Goal: Transaction & Acquisition: Register for event/course

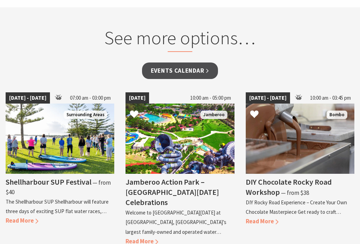
scroll to position [589, 0]
click at [268, 218] on span "Read More" at bounding box center [262, 222] width 33 height 8
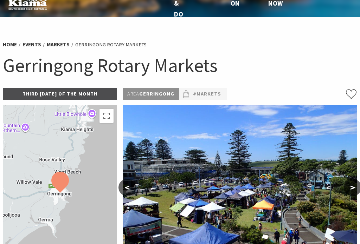
scroll to position [20, 0]
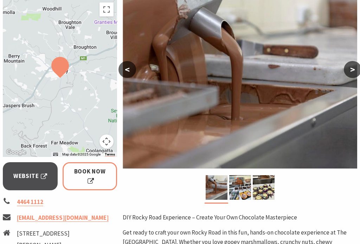
scroll to position [139, 0]
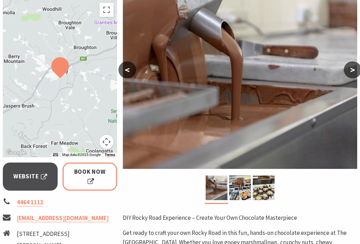
click at [355, 64] on button ">" at bounding box center [353, 70] width 18 height 17
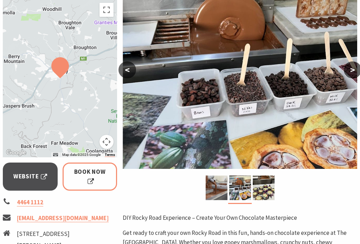
click at [353, 70] on button ">" at bounding box center [353, 70] width 18 height 17
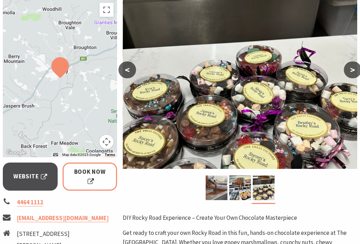
click at [83, 174] on span "Book Now" at bounding box center [89, 176] width 35 height 19
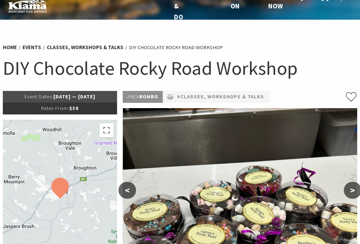
scroll to position [0, 0]
